Goal: Task Accomplishment & Management: Use online tool/utility

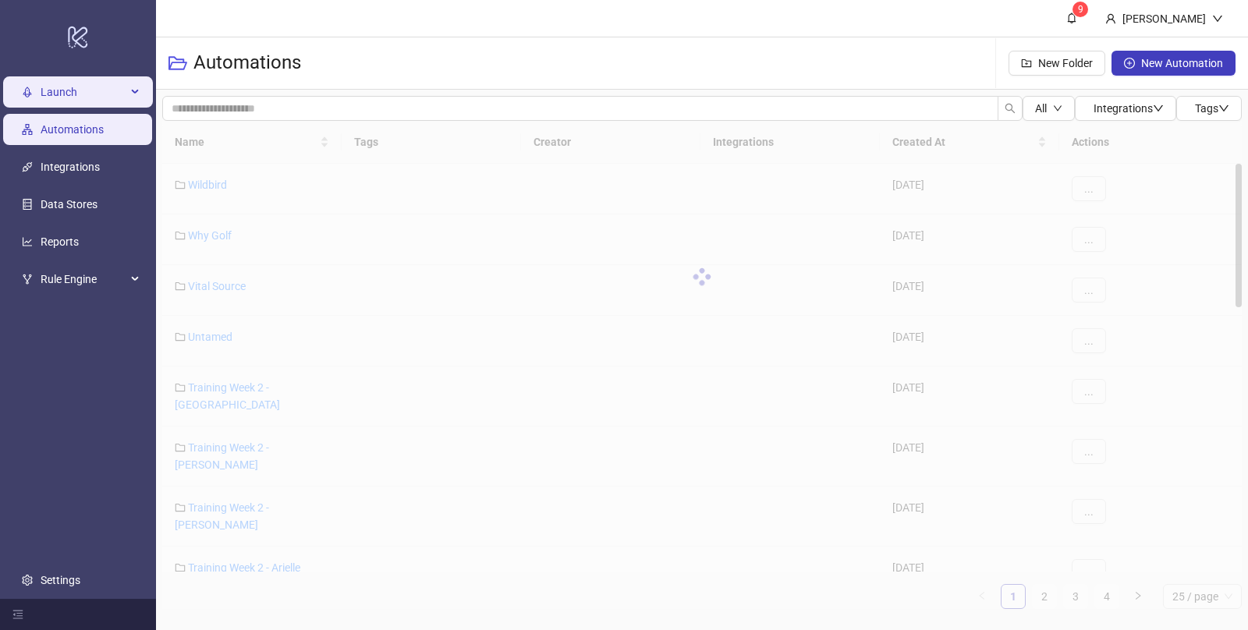
click at [73, 94] on span "Launch" at bounding box center [84, 91] width 86 height 31
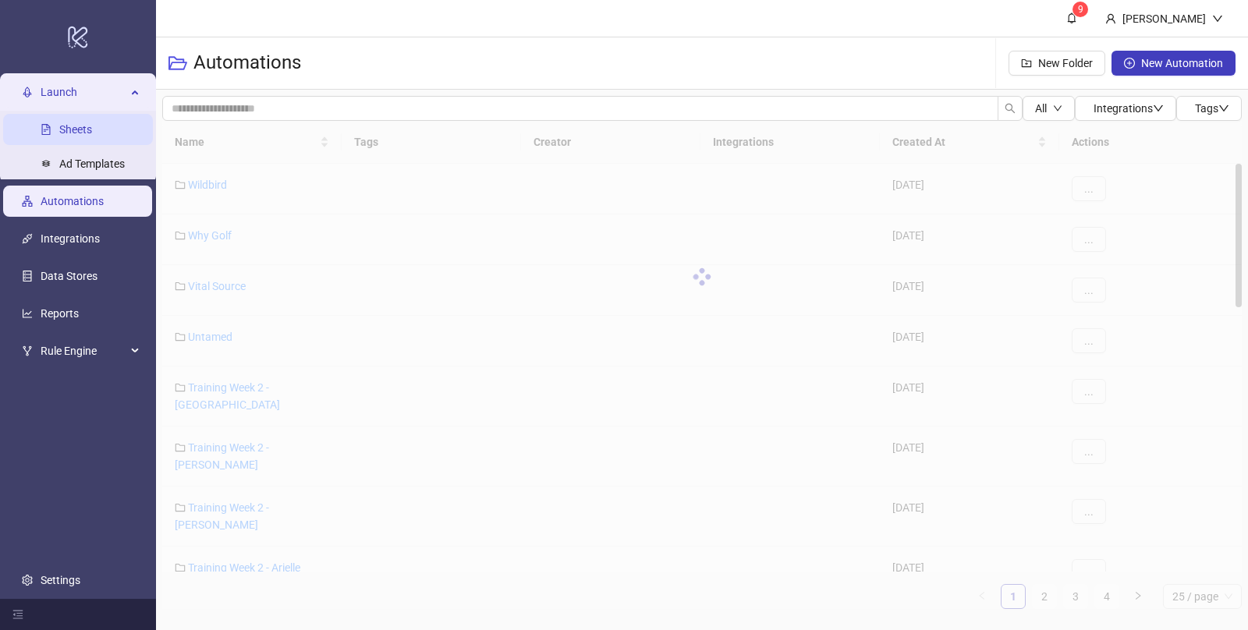
click at [73, 133] on link "Sheets" at bounding box center [75, 129] width 33 height 12
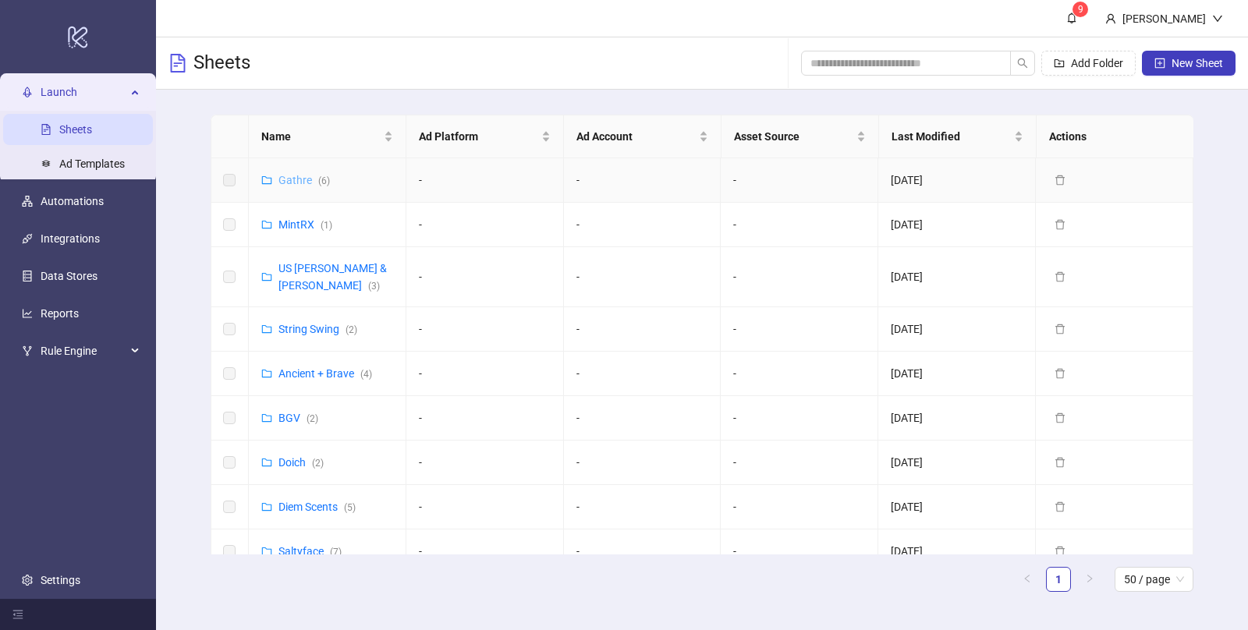
click at [303, 184] on link "Gathre ( 6 )" at bounding box center [304, 180] width 51 height 12
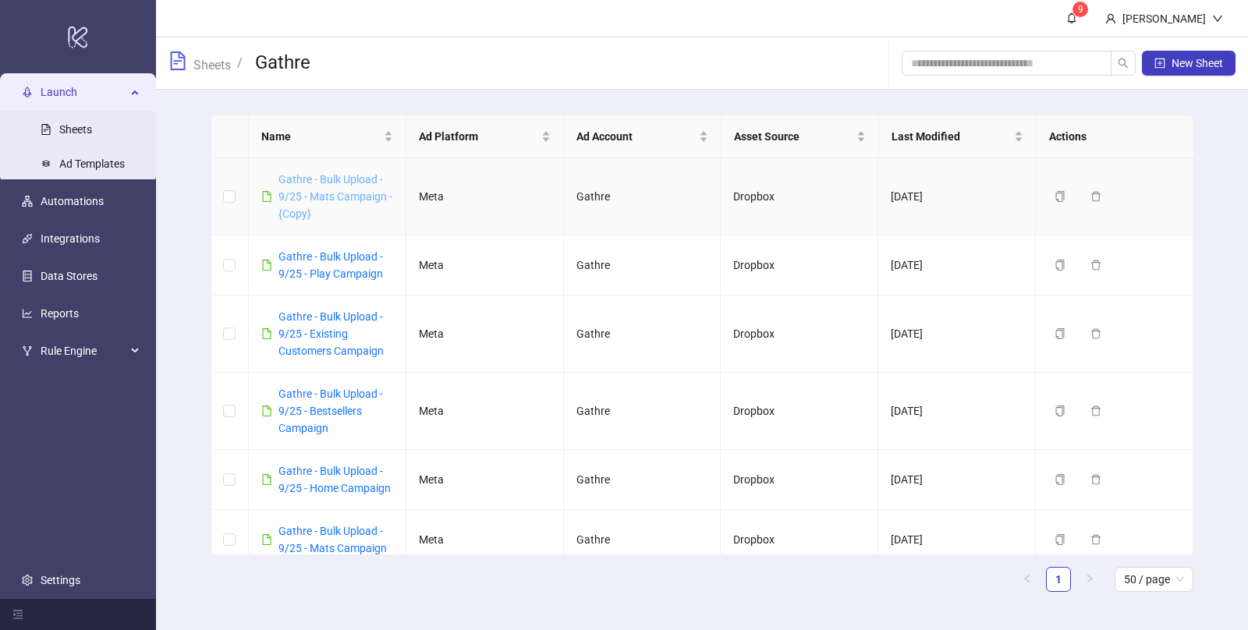
click at [352, 196] on link "Gathre - Bulk Upload - 9/25 - Mats Campaign - {Copy}" at bounding box center [336, 196] width 114 height 47
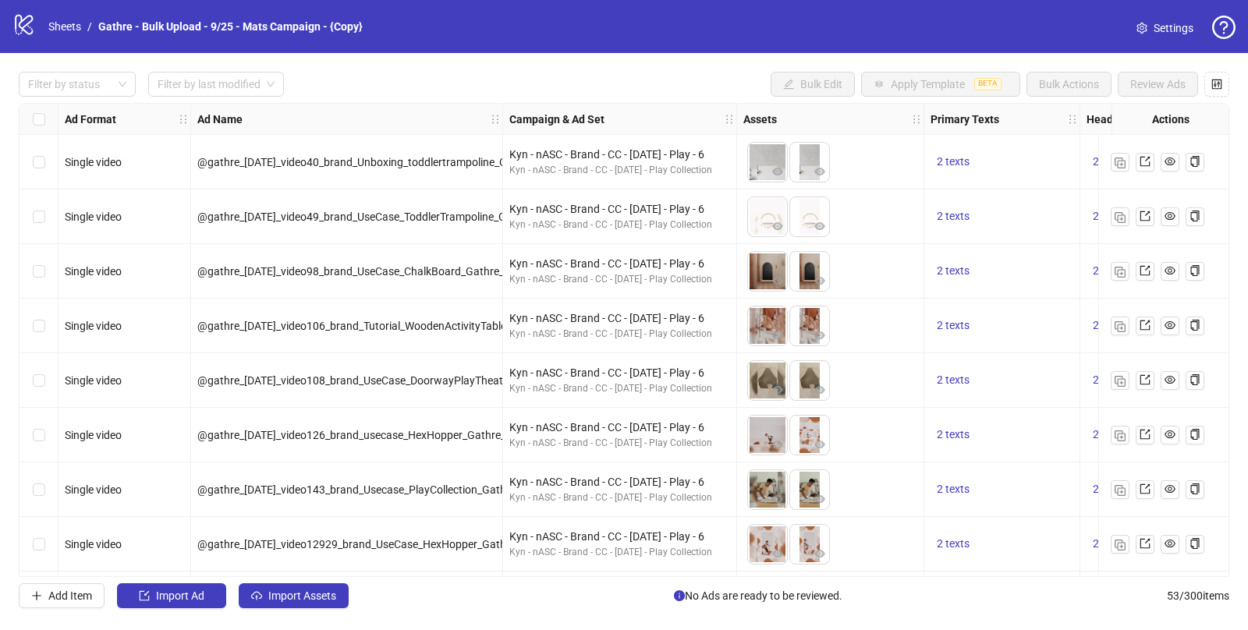
click at [1162, 27] on span "Settings" at bounding box center [1174, 28] width 40 height 17
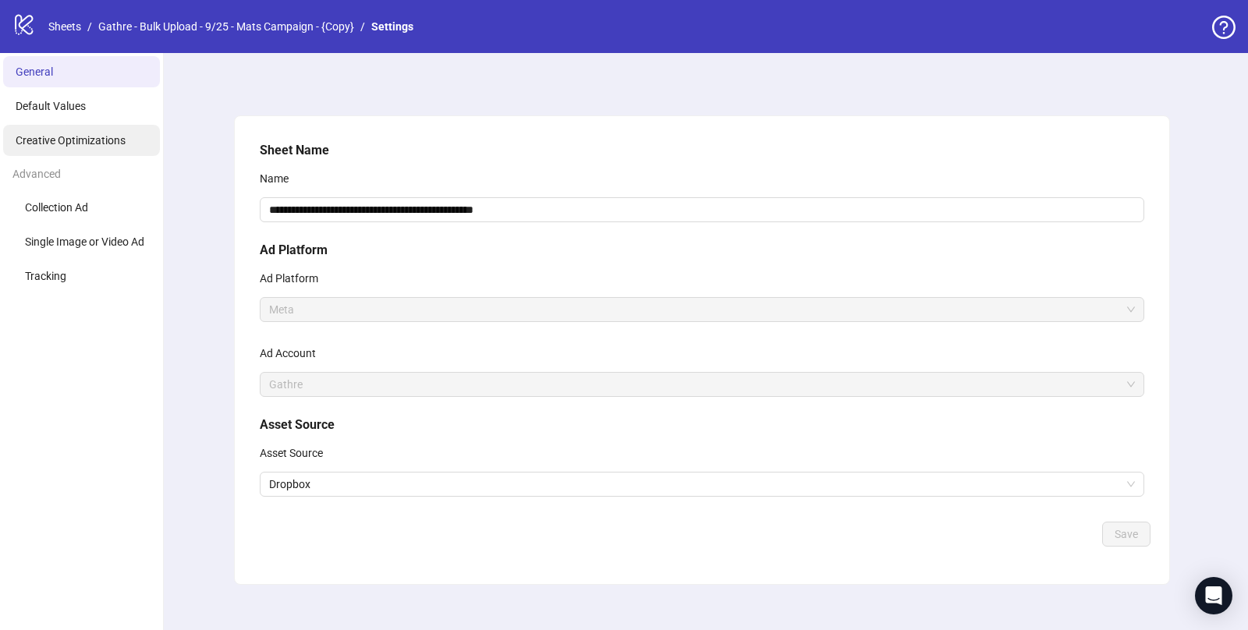
click at [74, 135] on span "Creative Optimizations" at bounding box center [71, 140] width 110 height 12
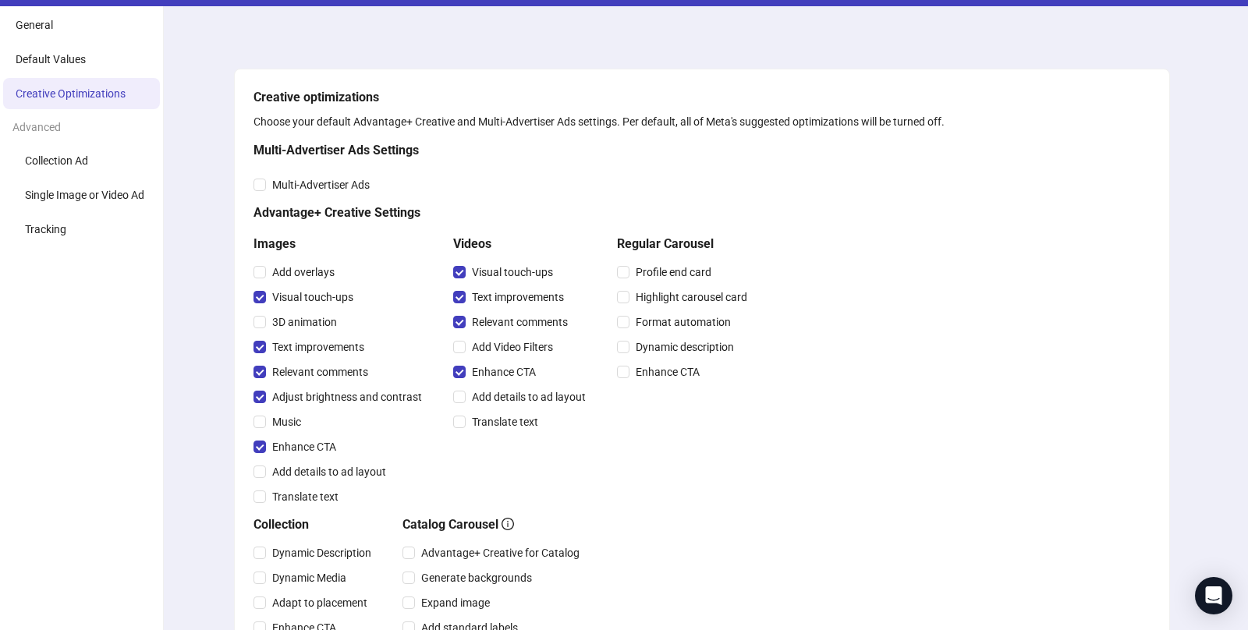
scroll to position [48, 0]
